Goal: Information Seeking & Learning: Learn about a topic

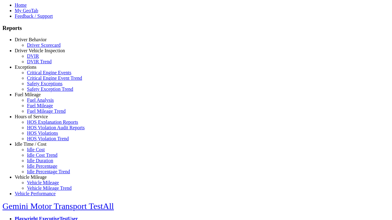
click at [35, 97] on link "Fuel Mileage" at bounding box center [28, 94] width 26 height 5
click at [40, 114] on link "Fuel Mileage Trend" at bounding box center [46, 111] width 39 height 5
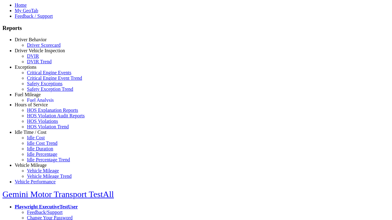
select select "**********"
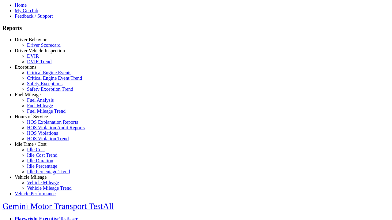
type input "**********"
